Goal: Browse casually: Explore the website without a specific task or goal

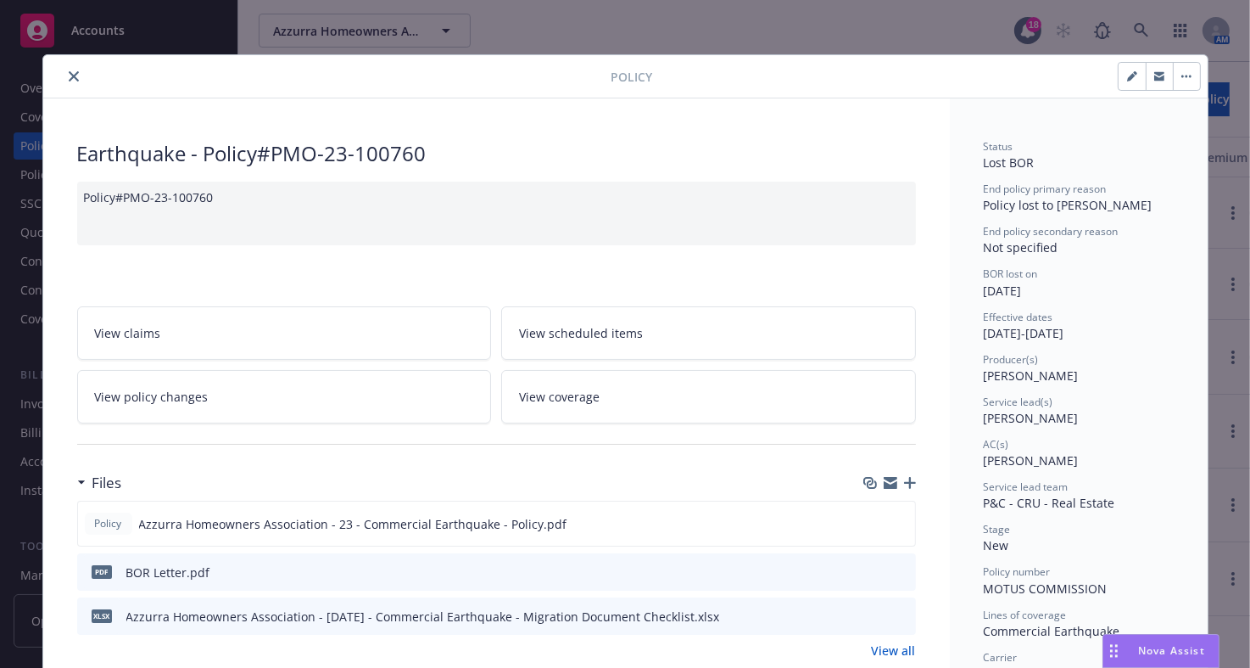
scroll to position [50, 0]
